Goal: Task Accomplishment & Management: Use online tool/utility

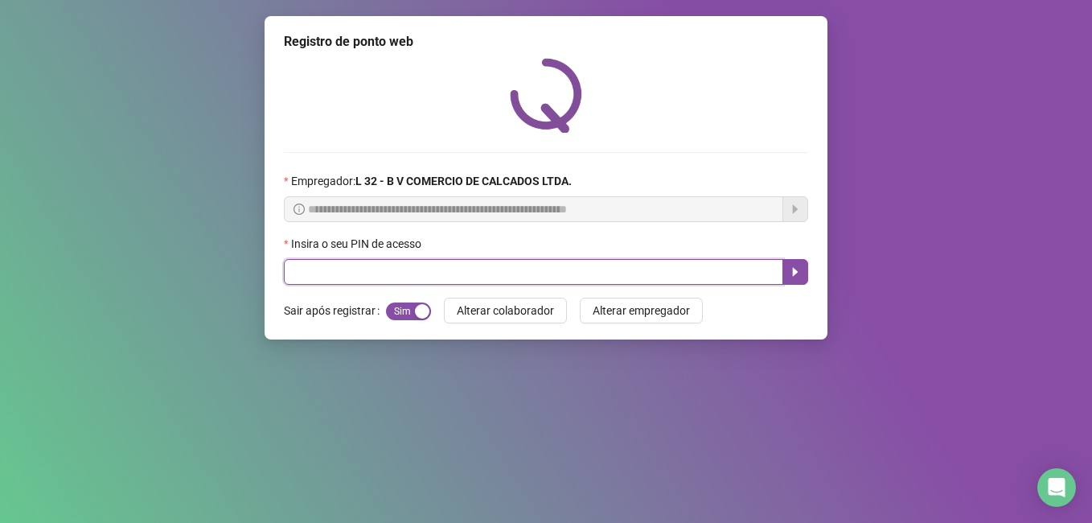
click at [379, 273] on input "text" at bounding box center [533, 272] width 499 height 26
type input "*****"
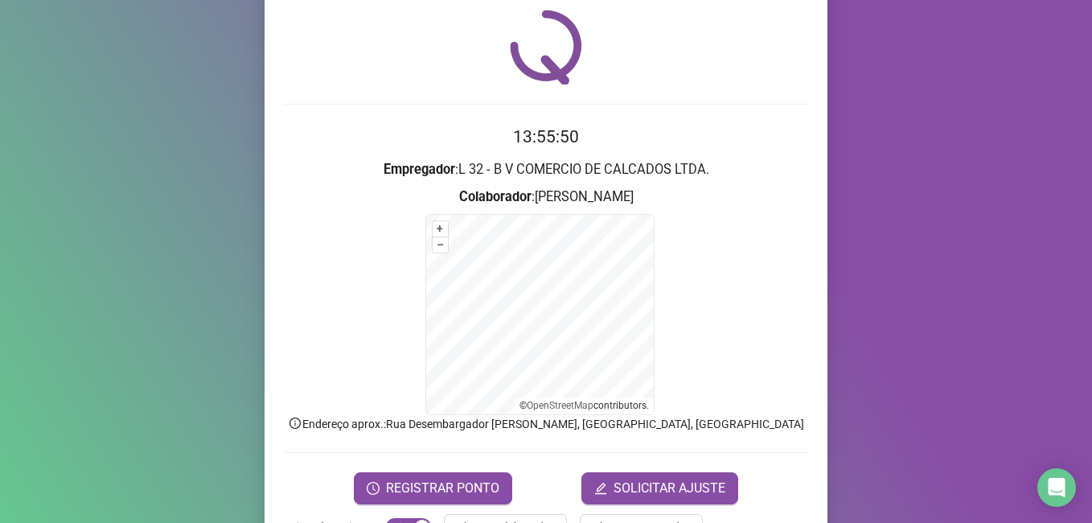
scroll to position [100, 0]
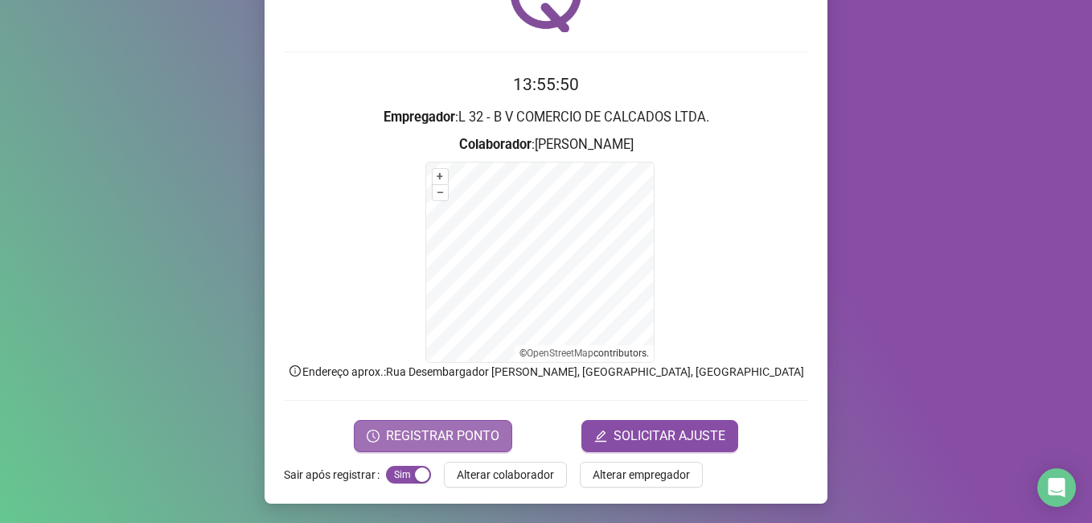
click at [481, 424] on button "REGISTRAR PONTO" at bounding box center [433, 436] width 158 height 32
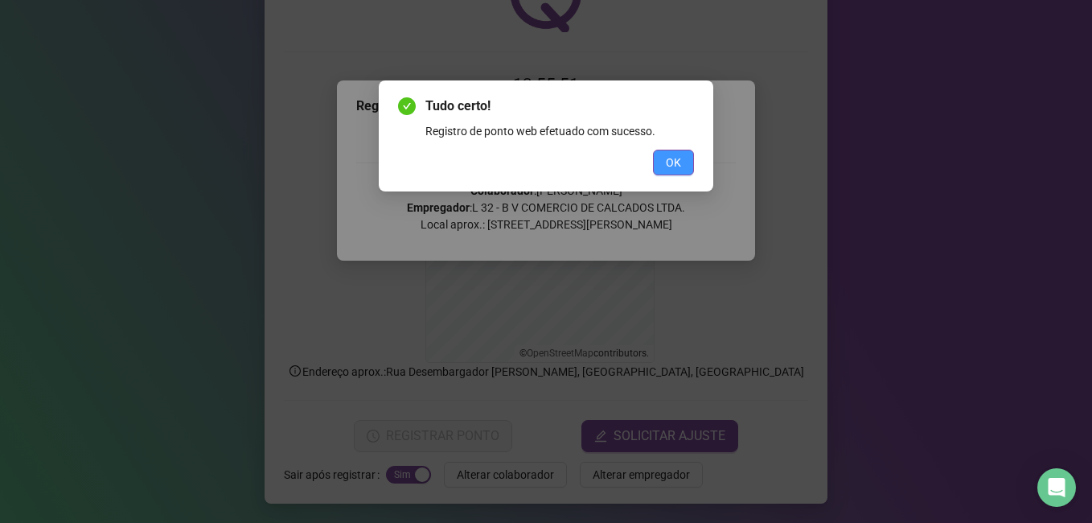
click at [675, 172] on button "OK" at bounding box center [673, 163] width 41 height 26
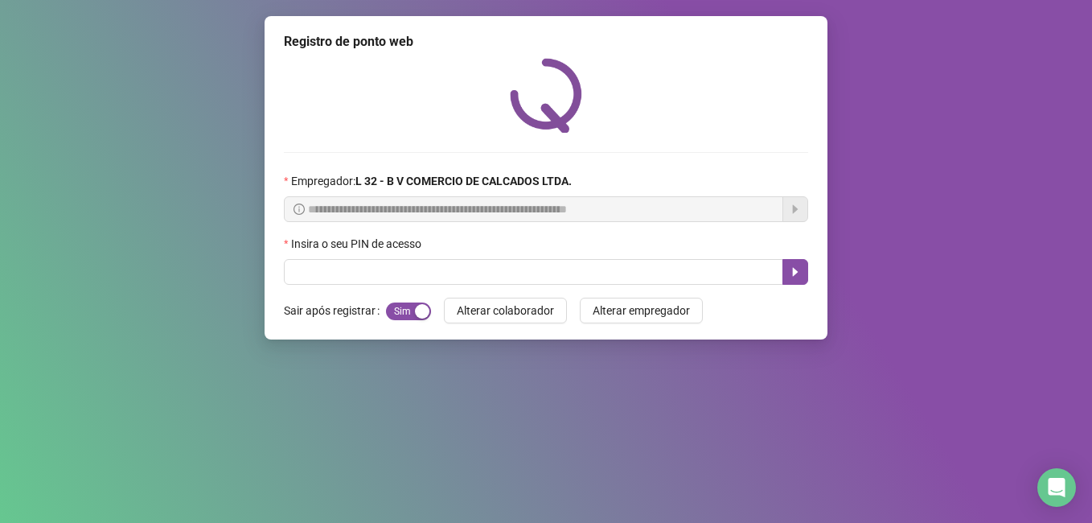
scroll to position [0, 0]
click at [339, 279] on input "text" at bounding box center [533, 272] width 499 height 26
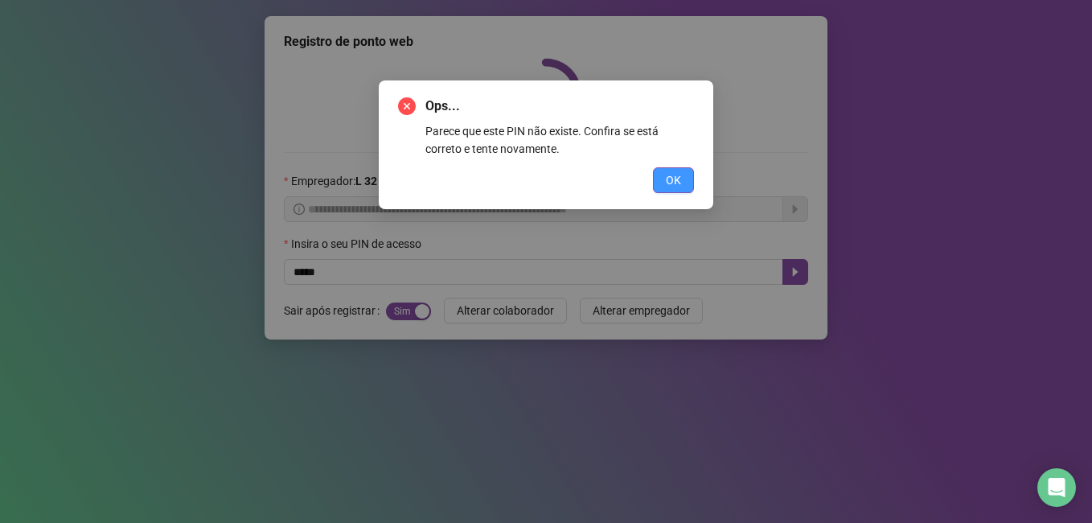
click at [658, 183] on button "OK" at bounding box center [673, 180] width 41 height 26
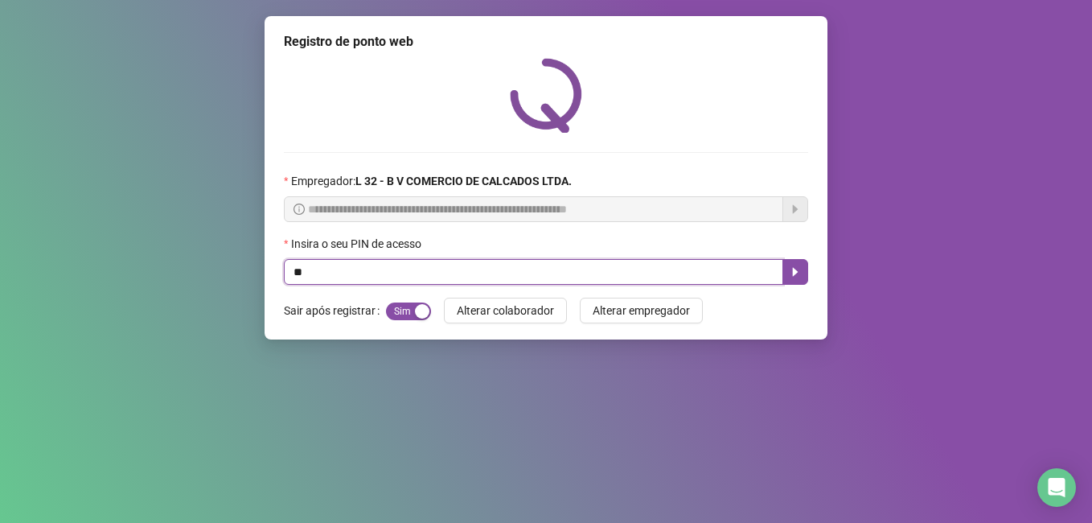
type input "*"
type input "*****"
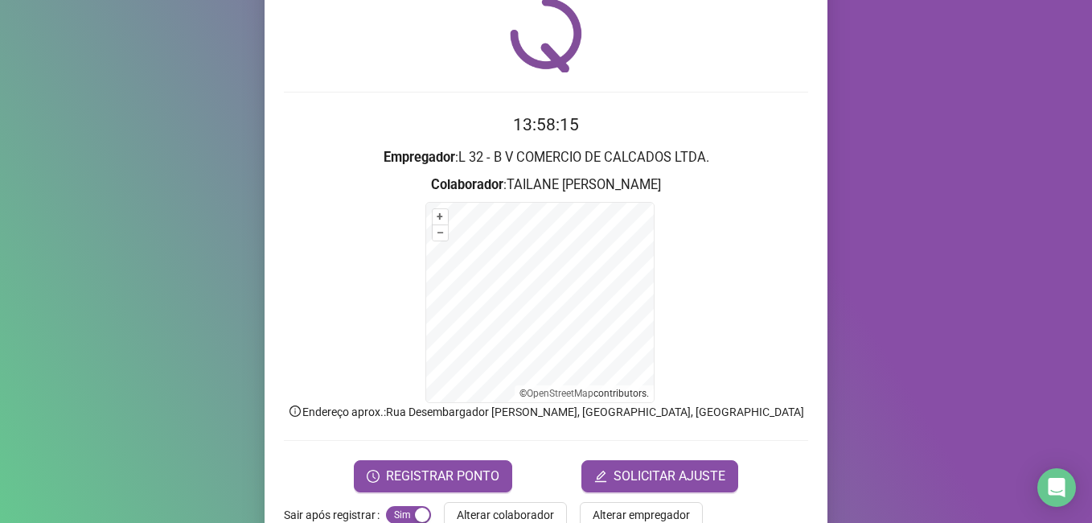
scroll to position [100, 0]
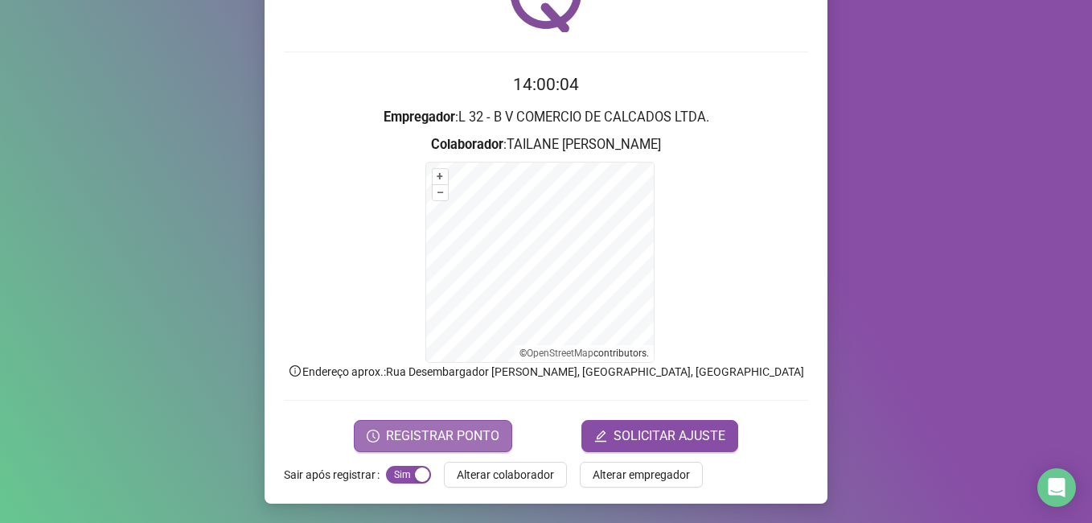
click at [406, 428] on span "REGISTRAR PONTO" at bounding box center [442, 435] width 113 height 19
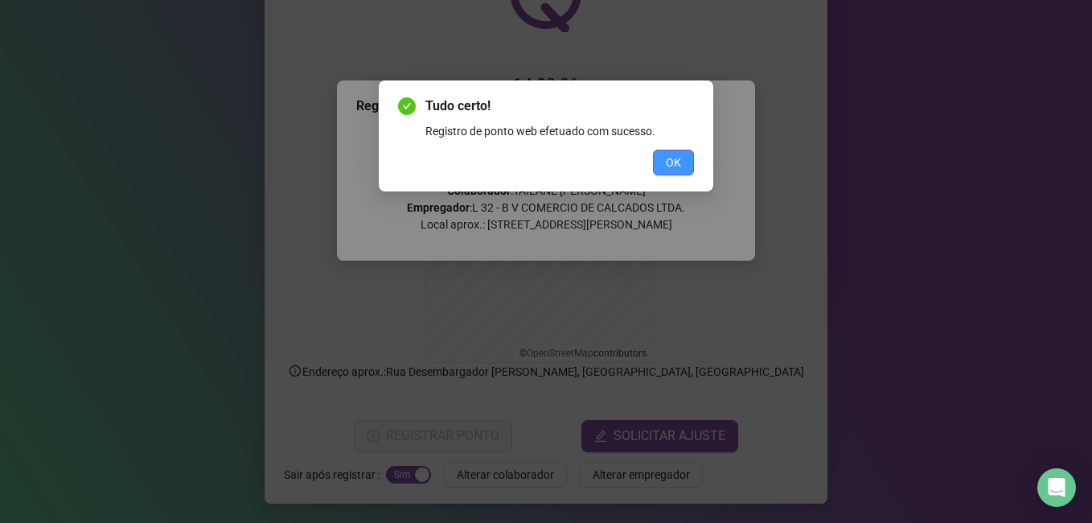
click at [656, 158] on button "OK" at bounding box center [673, 163] width 41 height 26
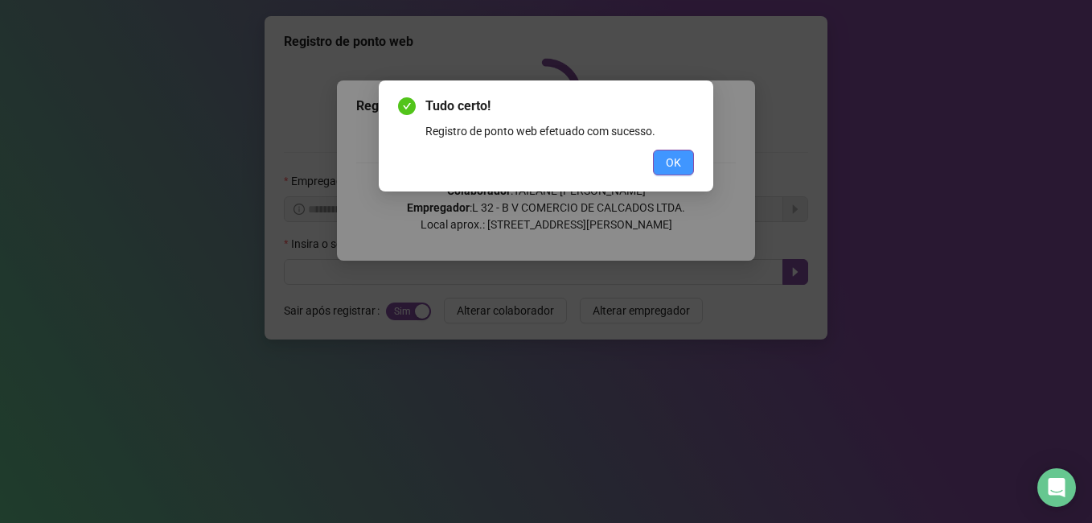
scroll to position [0, 0]
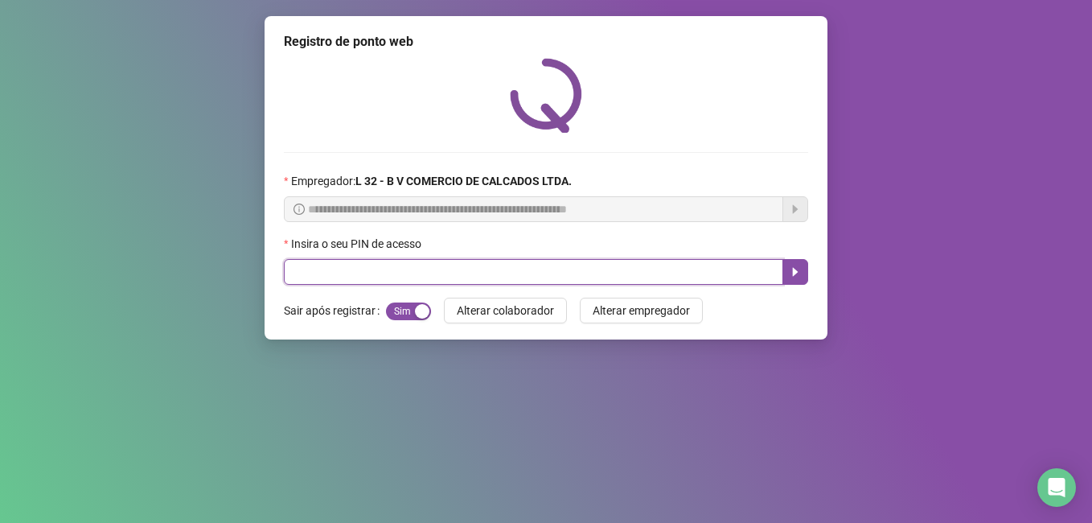
click at [305, 273] on input "text" at bounding box center [533, 272] width 499 height 26
type input "*****"
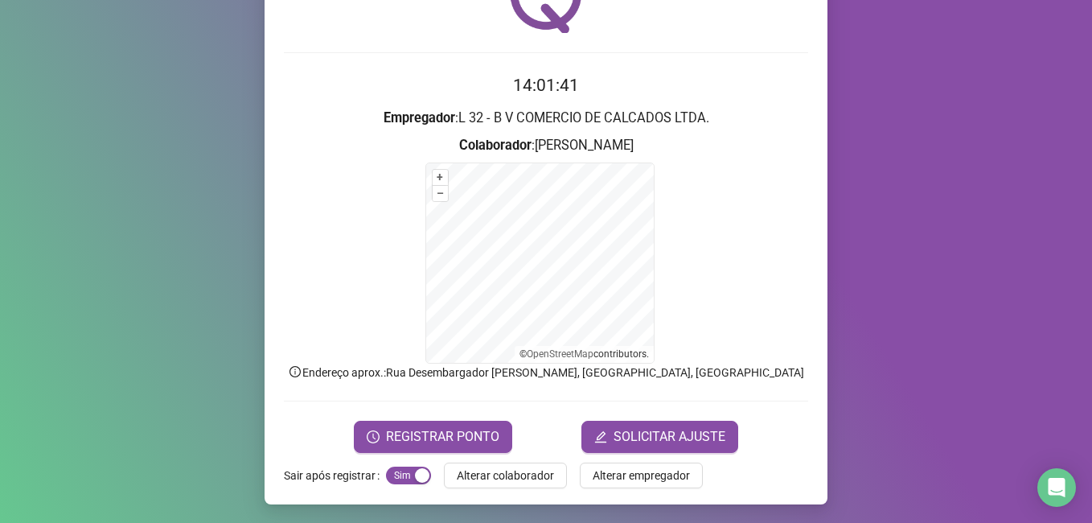
scroll to position [100, 0]
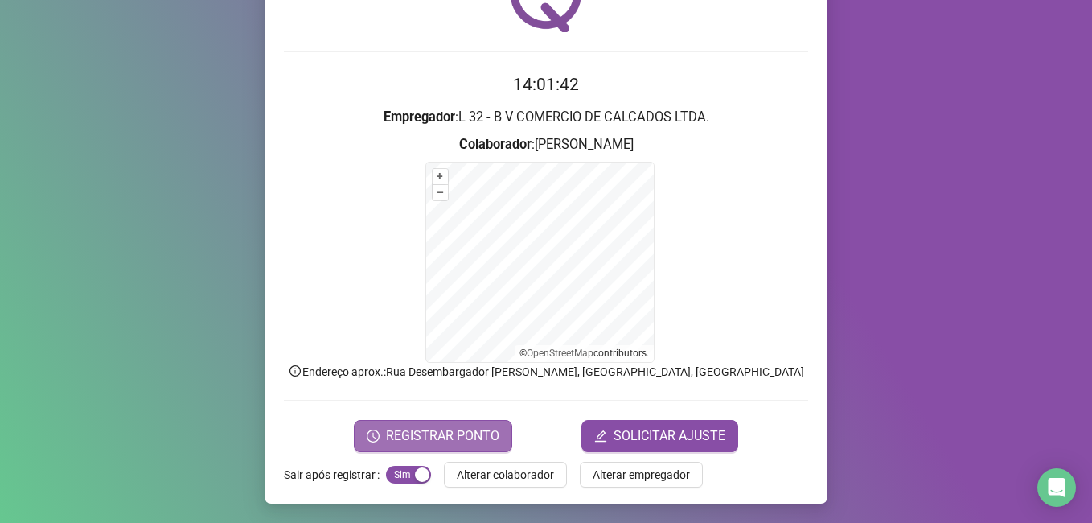
click at [389, 437] on span "REGISTRAR PONTO" at bounding box center [442, 435] width 113 height 19
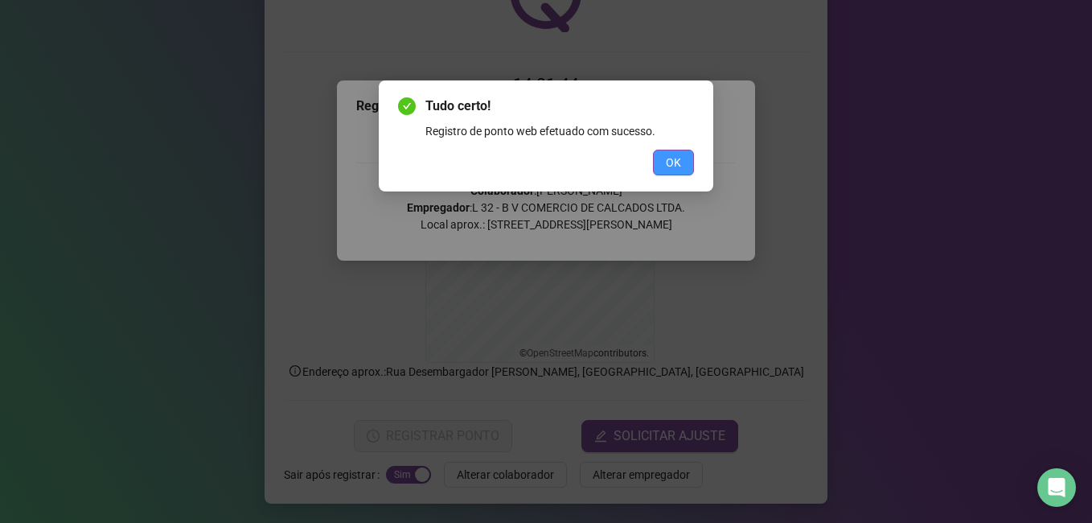
click at [666, 165] on span "OK" at bounding box center [673, 163] width 15 height 18
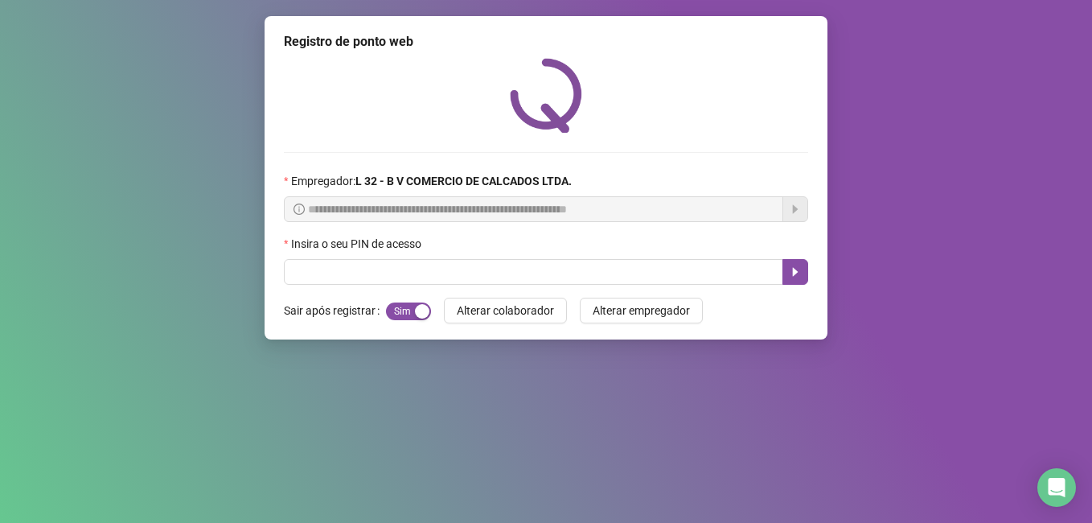
scroll to position [0, 0]
click at [486, 309] on span "Alterar colaborador" at bounding box center [505, 310] width 97 height 18
